Goal: Navigation & Orientation: Find specific page/section

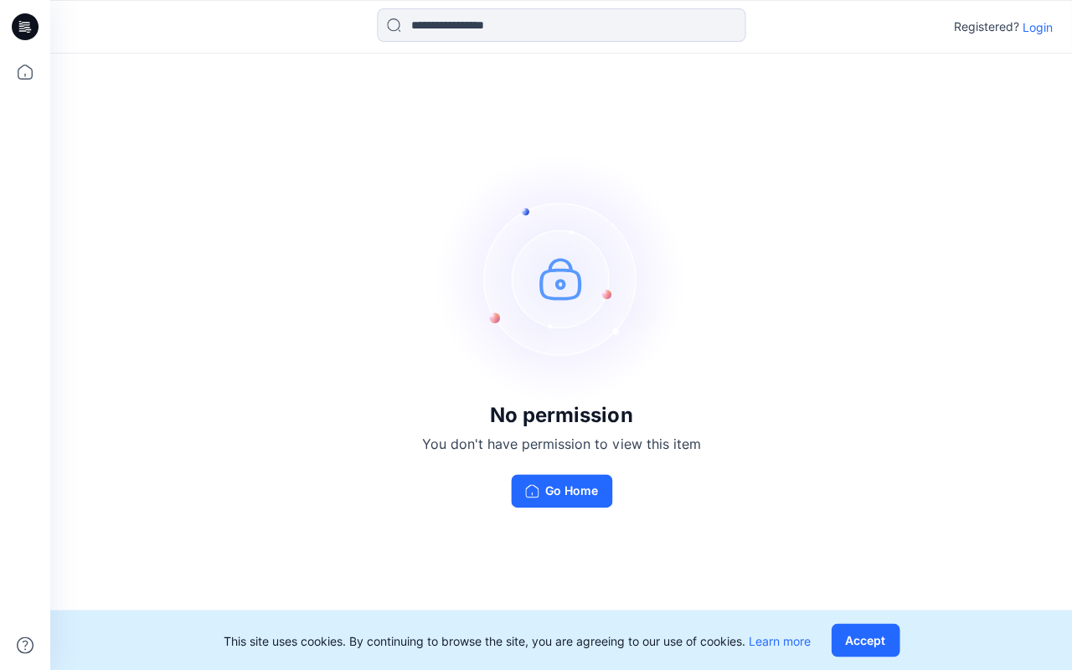
click at [1035, 26] on p "Login" at bounding box center [1037, 27] width 30 height 18
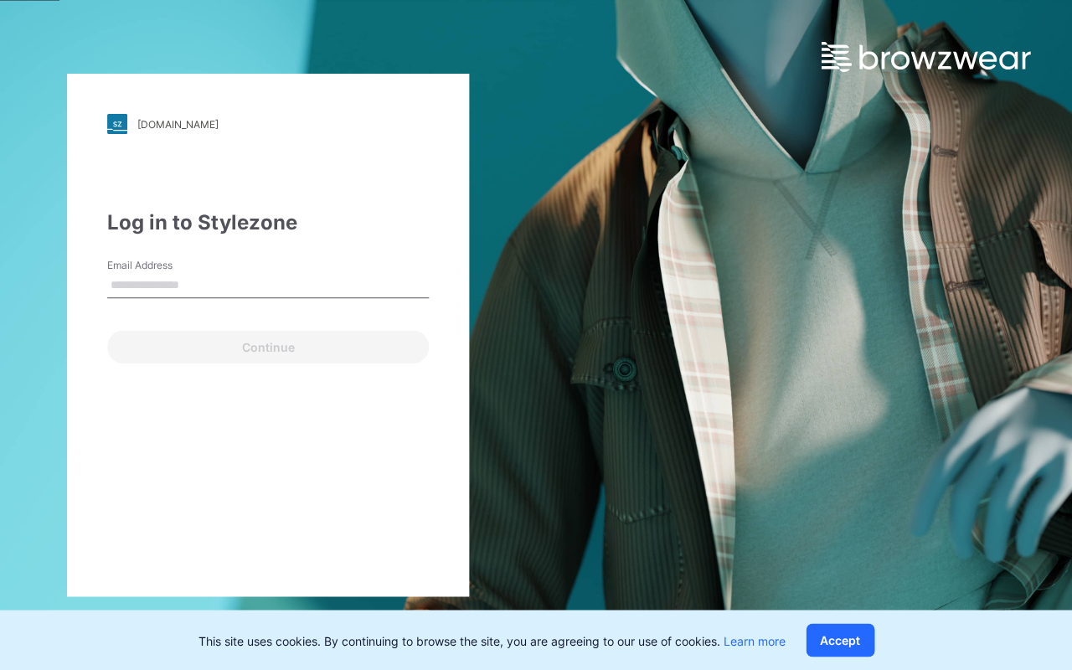
click at [255, 283] on input "Email Address" at bounding box center [268, 285] width 322 height 25
click at [228, 288] on input "Email Address" at bounding box center [268, 285] width 322 height 25
click at [219, 293] on input "Email Address" at bounding box center [268, 285] width 322 height 25
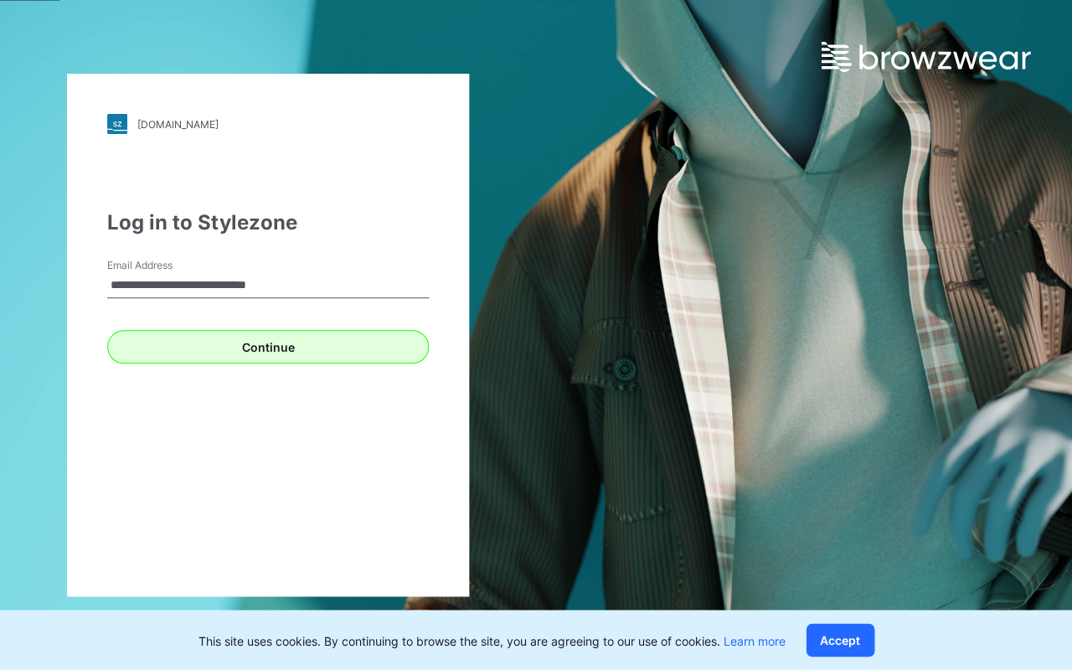
type input "**********"
click at [281, 352] on button "Continue" at bounding box center [268, 347] width 322 height 34
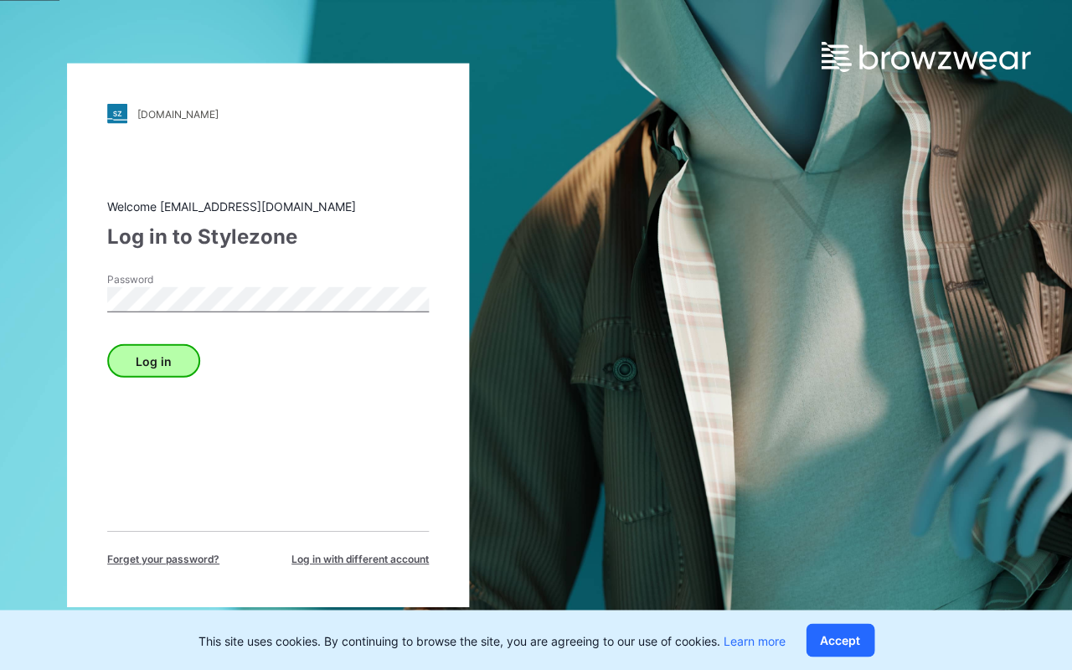
click at [159, 353] on button "Log in" at bounding box center [153, 361] width 93 height 34
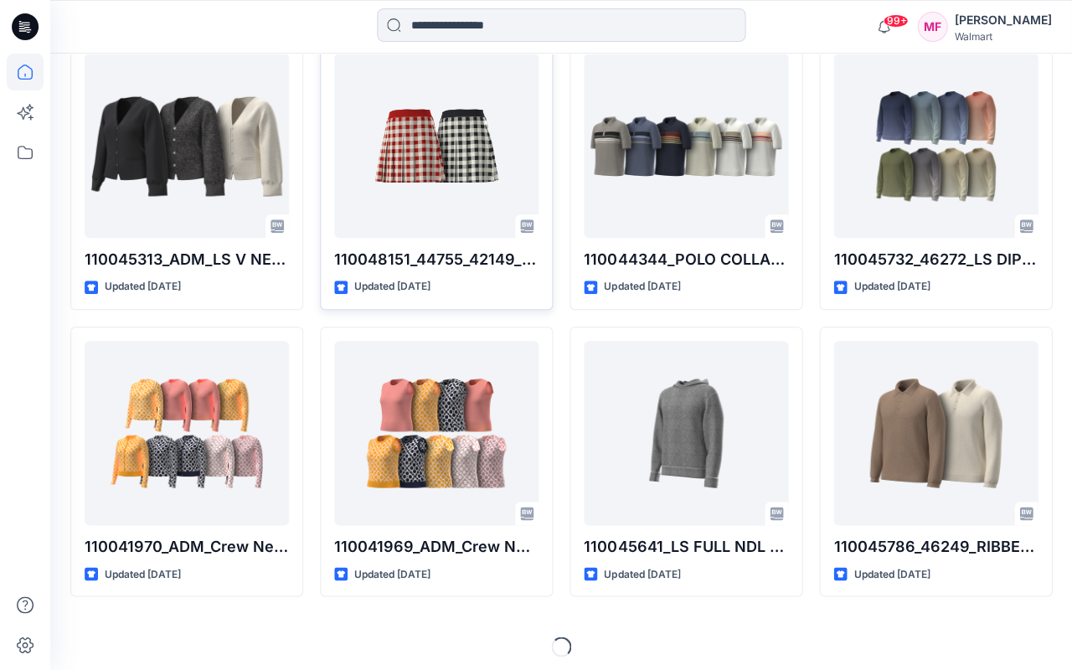
scroll to position [2523, 0]
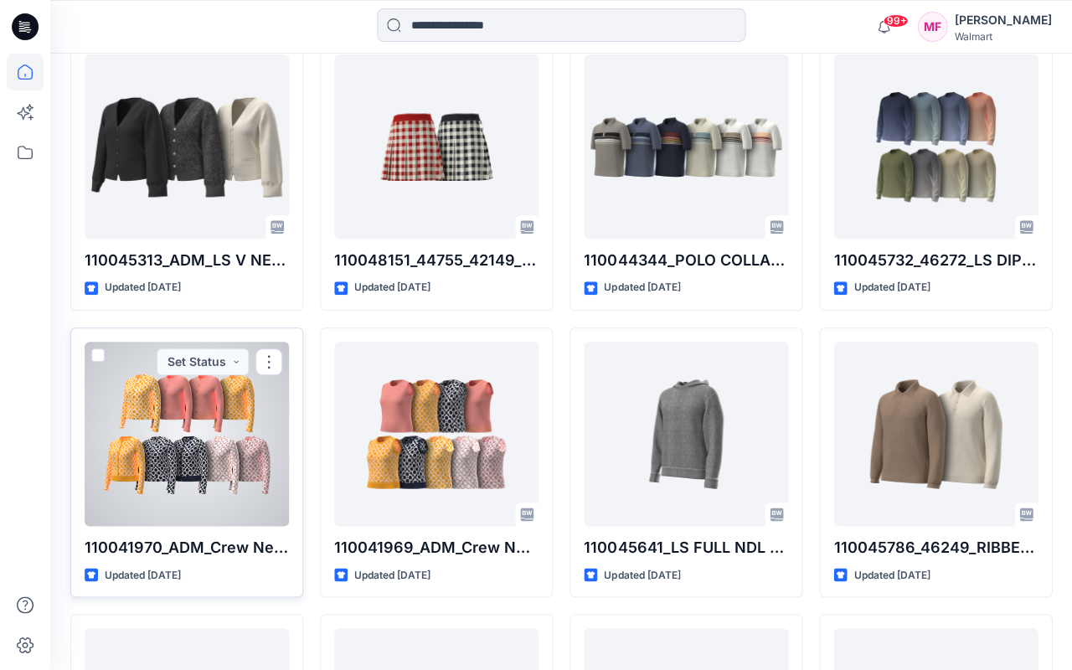
click at [204, 432] on div at bounding box center [187, 434] width 204 height 184
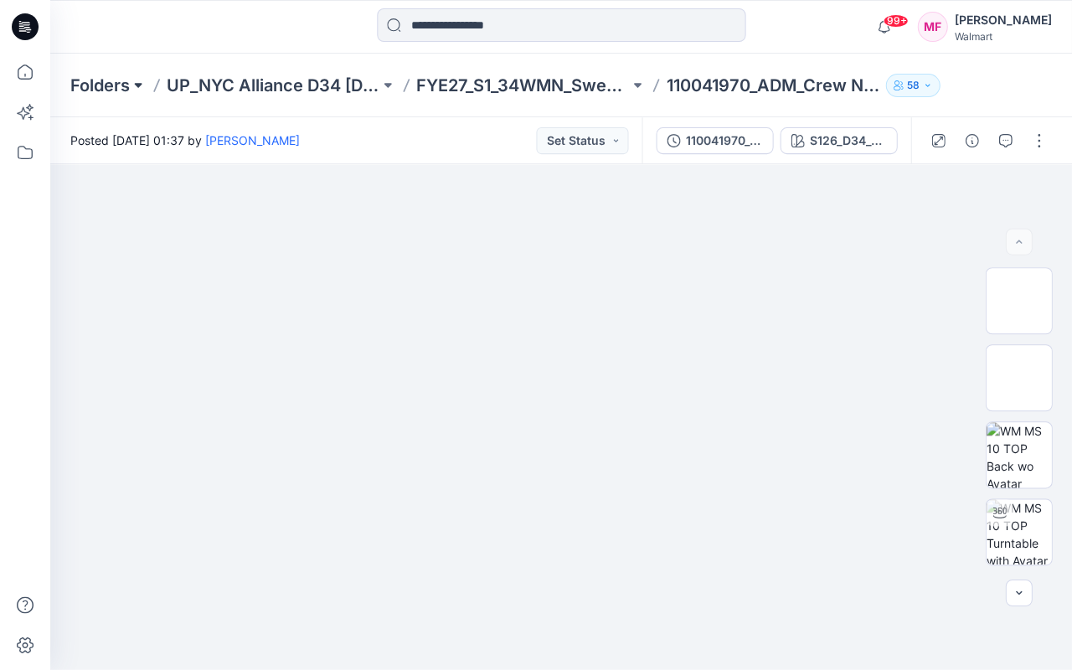
click at [139, 84] on button at bounding box center [138, 85] width 17 height 23
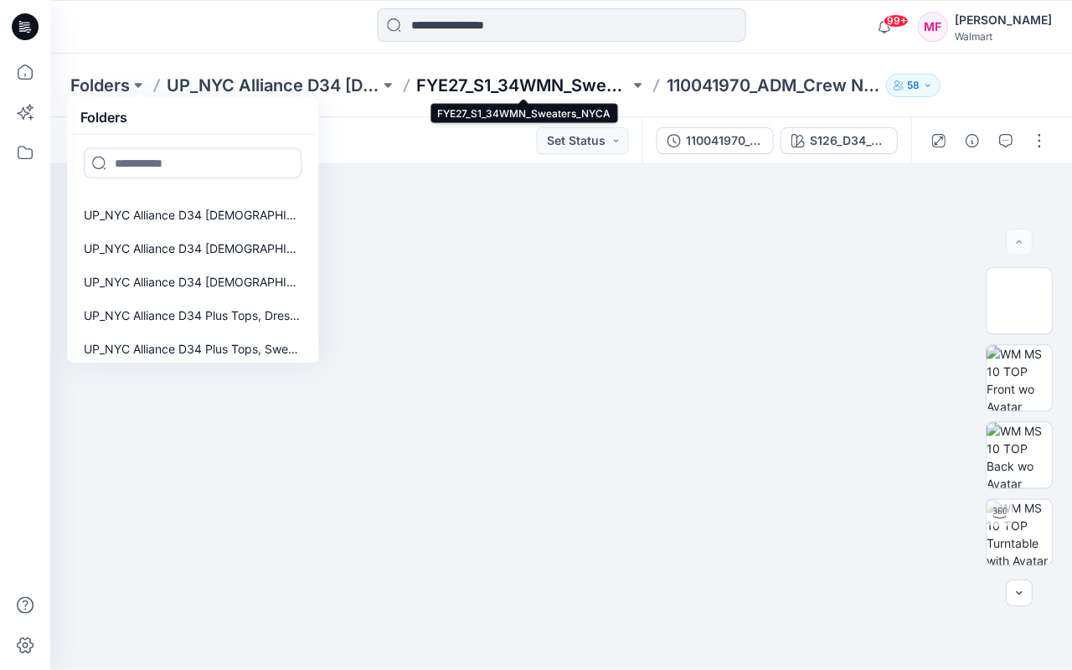
click at [488, 84] on p "FYE27_S1_34WMN_Sweaters_NYCA" at bounding box center [522, 85] width 213 height 23
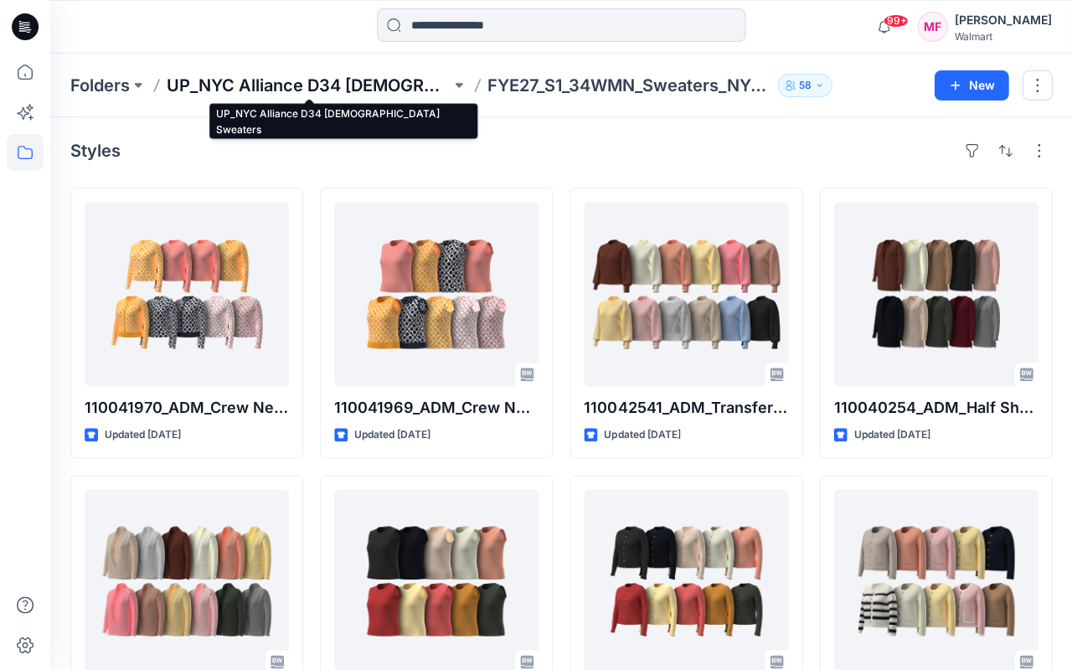
click at [334, 80] on p "UP_NYC Alliance D34 [DEMOGRAPHIC_DATA] Sweaters" at bounding box center [309, 85] width 284 height 23
